Goal: Contribute content

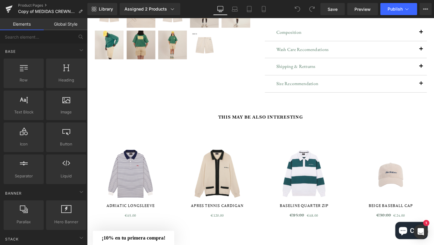
scroll to position [192, 0]
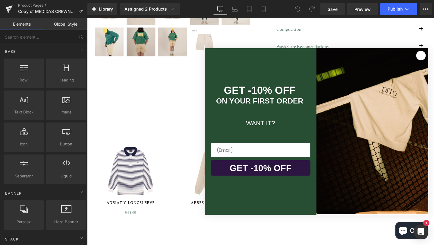
click at [292, 129] on div "Close dialog GET -10% OFF ON YOUR FIRST ORDER WANT IT? GET -10% OFF Submit" at bounding box center [328, 138] width 247 height 188
click at [434, 58] on circle "Close dialog" at bounding box center [438, 57] width 10 height 10
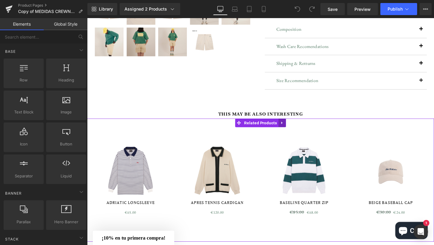
click at [293, 128] on icon at bounding box center [292, 128] width 4 height 5
click at [295, 128] on icon at bounding box center [296, 128] width 4 height 4
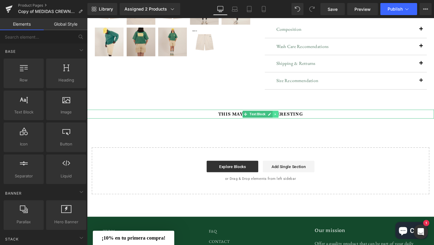
click at [285, 120] on icon at bounding box center [285, 119] width 1 height 2
click at [287, 120] on icon at bounding box center [288, 119] width 3 height 4
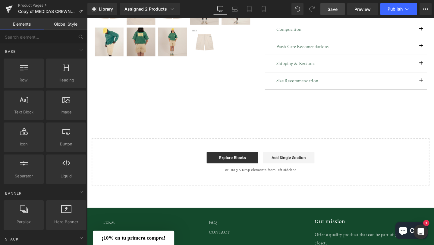
click at [340, 12] on link "Save" at bounding box center [332, 9] width 24 height 12
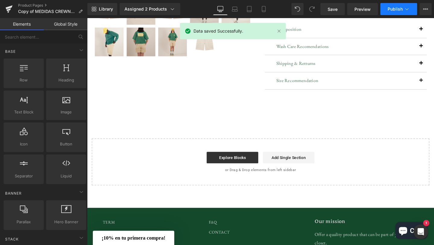
click at [393, 9] on span "Publish" at bounding box center [395, 9] width 15 height 5
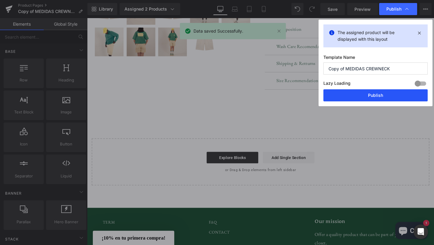
click at [385, 98] on button "Publish" at bounding box center [375, 95] width 104 height 12
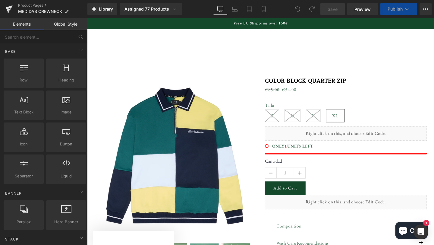
scroll to position [223, 0]
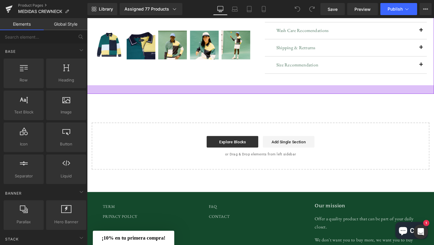
click at [266, 94] on div at bounding box center [269, 93] width 365 height 9
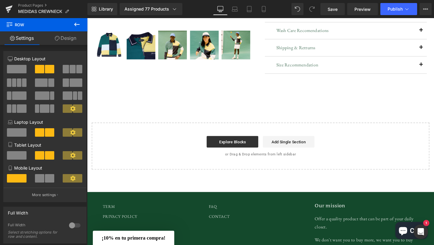
click at [261, 102] on div "Sale Off (P) Image Sale Off (P) Image" at bounding box center [269, 7] width 365 height 339
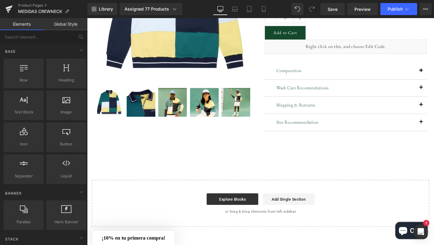
scroll to position [0, 0]
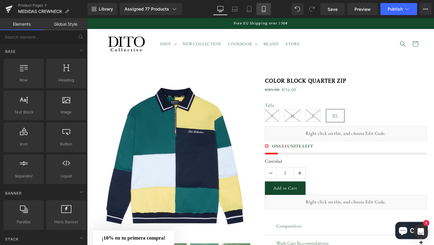
click at [259, 8] on link "Mobile" at bounding box center [264, 9] width 14 height 12
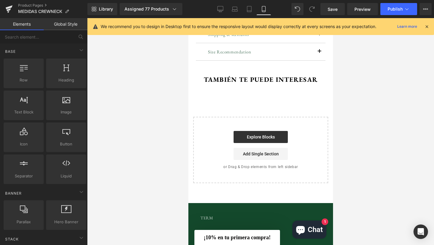
scroll to position [382, 0]
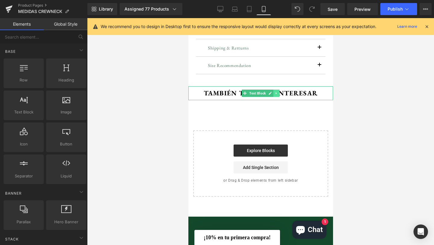
click at [276, 95] on link at bounding box center [276, 93] width 6 height 7
click at [278, 93] on icon at bounding box center [279, 93] width 3 height 3
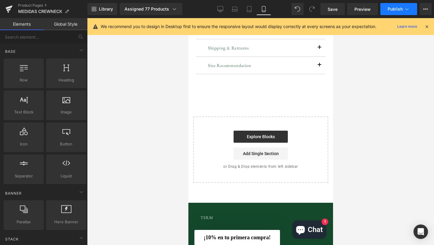
click at [387, 9] on button "Publish" at bounding box center [398, 9] width 37 height 12
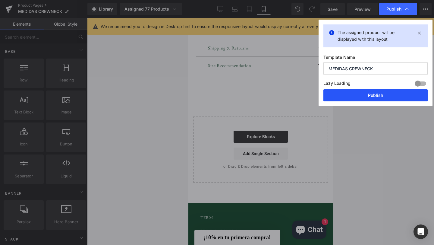
click at [381, 95] on button "Publish" at bounding box center [375, 95] width 104 height 12
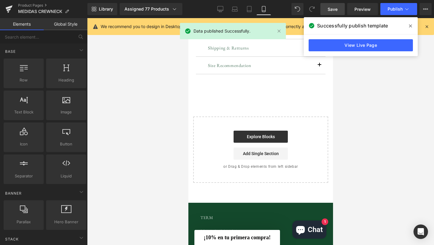
click at [338, 11] on link "Save" at bounding box center [332, 9] width 24 height 12
